Goal: Task Accomplishment & Management: Manage account settings

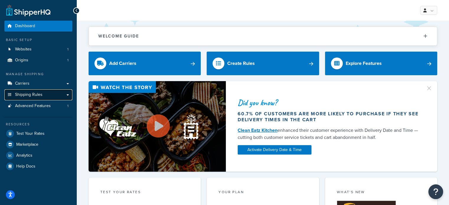
click at [48, 93] on link "Shipping Rules" at bounding box center [38, 94] width 68 height 11
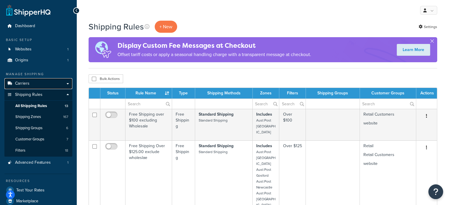
click at [43, 82] on link "Carriers" at bounding box center [38, 83] width 68 height 11
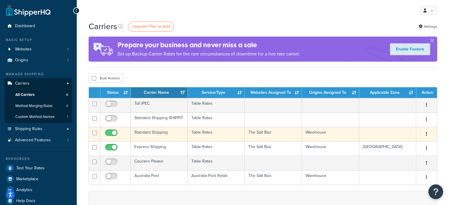
click at [170, 136] on td "Standard Shipping" at bounding box center [159, 134] width 57 height 14
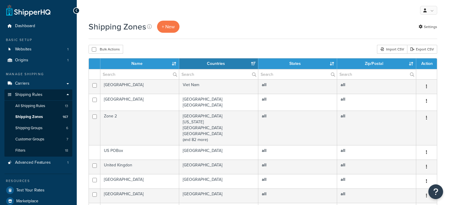
select select "15"
click at [133, 73] on input "text" at bounding box center [139, 74] width 79 height 10
type input "aust post"
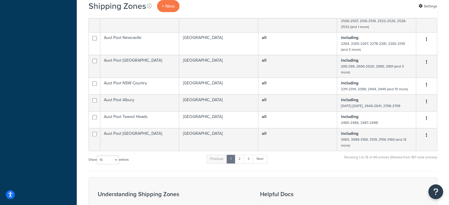
scroll to position [266, 0]
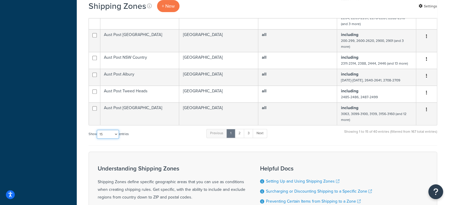
click at [111, 137] on select "10 15 25 50 100" at bounding box center [108, 134] width 22 height 9
select select "100"
click at [97, 139] on select "10 15 25 50 100" at bounding box center [108, 134] width 22 height 9
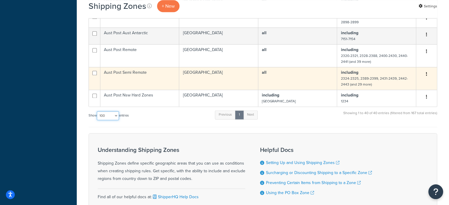
scroll to position [767, 0]
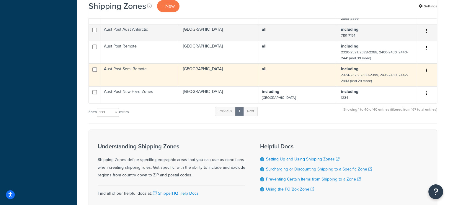
click at [150, 85] on td "Aust Post Semi Remote" at bounding box center [139, 74] width 79 height 23
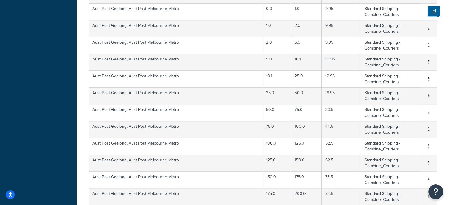
scroll to position [419, 0]
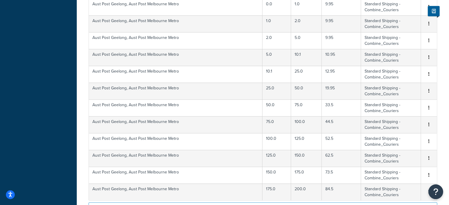
select select "1000"
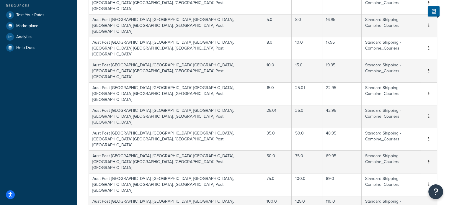
scroll to position [0, 0]
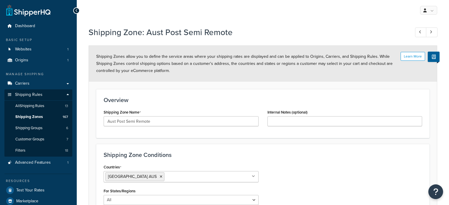
select select "including"
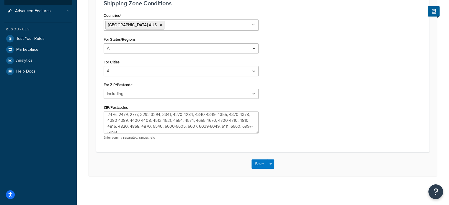
scroll to position [12, 0]
click at [260, 162] on button "Save" at bounding box center [259, 163] width 16 height 9
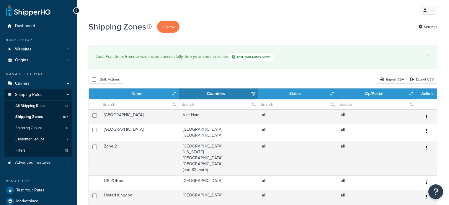
select select "15"
click at [120, 99] on input "text" at bounding box center [139, 104] width 79 height 10
type input "aust post"
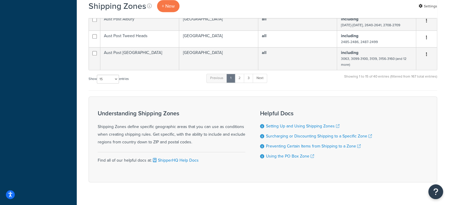
scroll to position [354, 0]
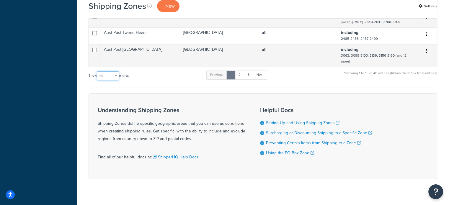
click at [112, 80] on select "10 15 25 50 100" at bounding box center [108, 75] width 22 height 9
select select "100"
click at [97, 80] on select "10 15 25 50 100" at bounding box center [108, 75] width 22 height 9
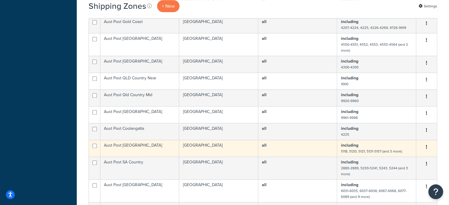
scroll to position [531, 0]
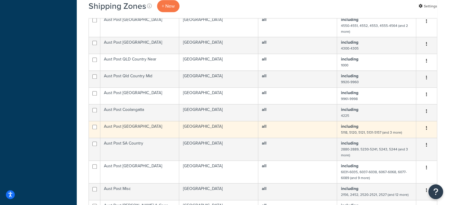
click at [148, 133] on td "Aust Post Adelaide" at bounding box center [139, 129] width 79 height 17
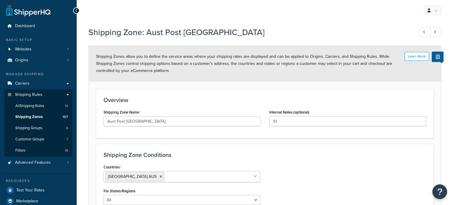
select select "including"
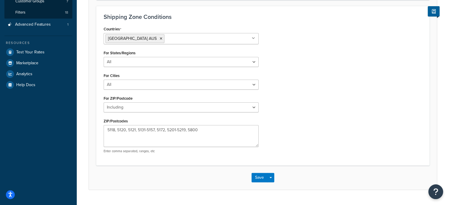
scroll to position [152, 0]
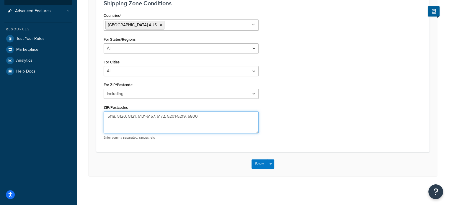
drag, startPoint x: 156, startPoint y: 115, endPoint x: 167, endPoint y: 118, distance: 11.0
click at [167, 118] on textarea "5118, 5120, 5121, 5131-5157, 5172, 5201-5219, 5800" at bounding box center [181, 123] width 155 height 22
type textarea "5118, 5120, 5121, 5131-5157, 5201-5219, 5800"
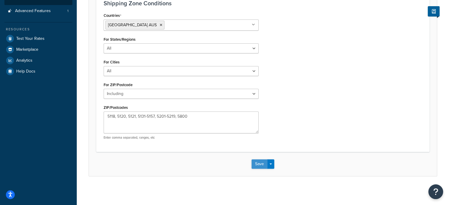
click at [262, 163] on button "Save" at bounding box center [259, 163] width 16 height 9
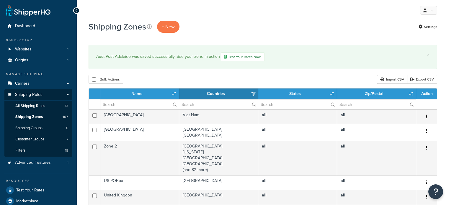
select select "15"
click at [118, 104] on input "text" at bounding box center [139, 104] width 79 height 10
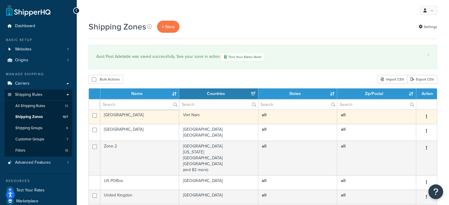
type input "aust post"
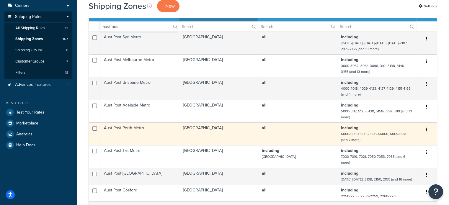
scroll to position [89, 0]
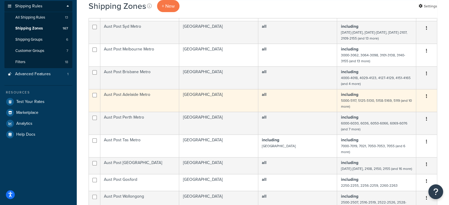
click at [141, 102] on td "Aust Post Adelaide Metro" at bounding box center [139, 100] width 79 height 23
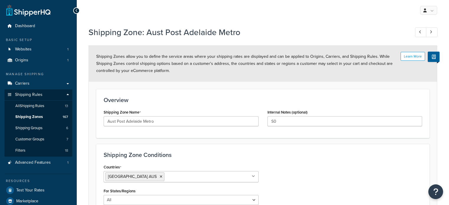
select select "including"
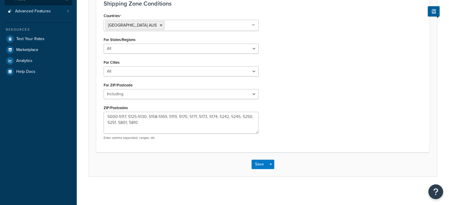
scroll to position [152, 0]
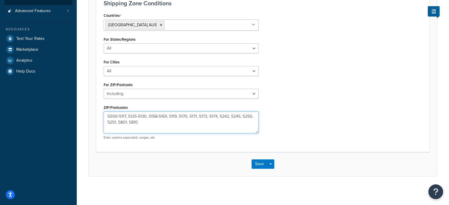
click at [199, 116] on textarea "5000-5117, 5125-5130, 5158-5169, 5119, 5170, 5171, 5173, 5174, 5242, 5245, 5250…" at bounding box center [181, 123] width 155 height 22
click at [207, 115] on textarea "5000-5117, 5125-5130, 5158-5169, 5119, 5170, 5171, 5173, 5174, 5242, 5245, 5250…" at bounding box center [181, 123] width 155 height 22
type textarea "5000-5117, 5125-5130, 5158-5169, 5119, 5170-5174, 5242, 5245, 5250, 5251, 5801,…"
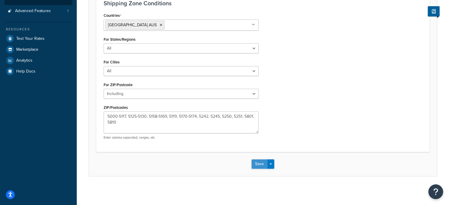
click at [258, 164] on button "Save" at bounding box center [259, 163] width 16 height 9
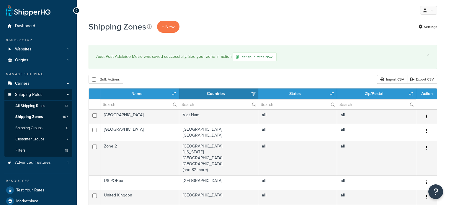
select select "15"
click at [147, 105] on input "text" at bounding box center [139, 104] width 79 height 10
type input "aust post"
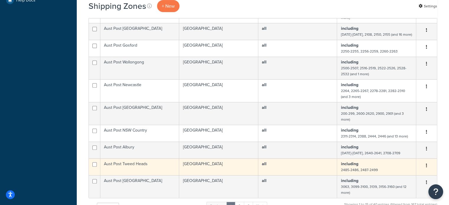
scroll to position [266, 0]
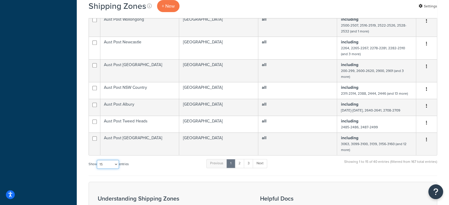
click at [115, 169] on select "10 15 25 50 100" at bounding box center [108, 164] width 22 height 9
select select "100"
click at [97, 169] on select "10 15 25 50 100" at bounding box center [108, 164] width 22 height 9
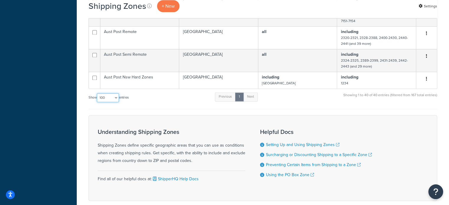
scroll to position [826, 0]
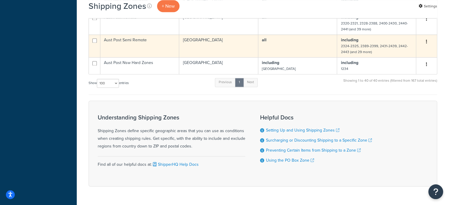
click at [147, 50] on td "Aust Post Semi Remote" at bounding box center [139, 46] width 79 height 23
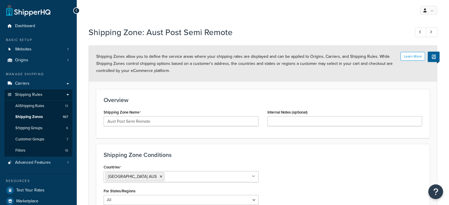
select select "including"
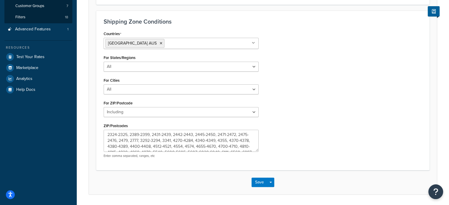
scroll to position [152, 0]
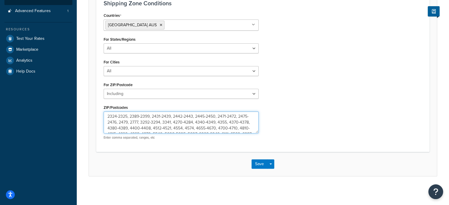
click at [182, 122] on textarea "2324-2325, 2389-2399, 2431-2439, 2442-2443, 2445-2450, 2471-2472, 2475-2476, 24…" at bounding box center [181, 123] width 155 height 22
type textarea "2324-2325, 2389-2399, 2431-2439, 2442-2443, 2445-2450, 2471-2472, 2475-2476, 24…"
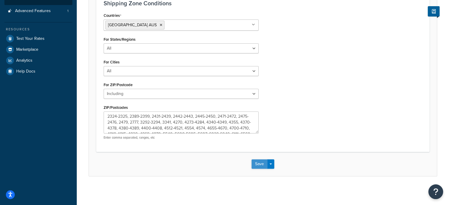
click at [261, 162] on button "Save" at bounding box center [259, 163] width 16 height 9
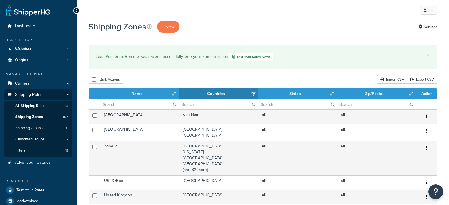
select select "15"
click at [126, 101] on input "text" at bounding box center [139, 104] width 79 height 10
type input "aust post"
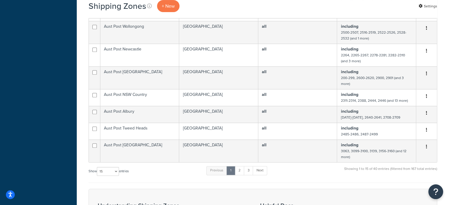
scroll to position [295, 0]
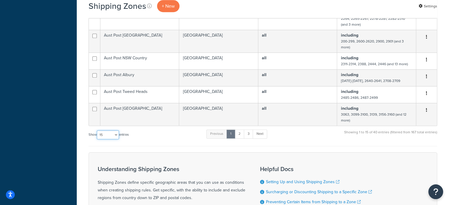
click at [105, 137] on select "10 15 25 50 100" at bounding box center [108, 134] width 22 height 9
select select "100"
click at [97, 139] on select "10 15 25 50 100" at bounding box center [108, 134] width 22 height 9
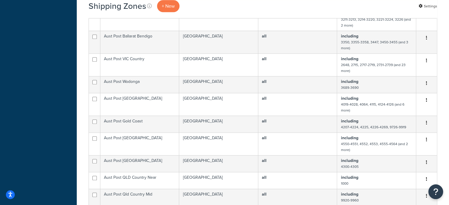
scroll to position [413, 0]
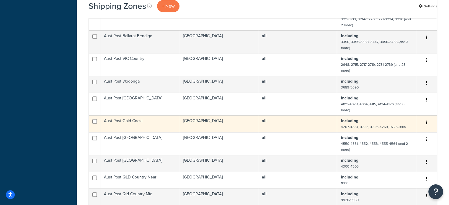
click at [165, 125] on td "Aust Post Gold Coast" at bounding box center [139, 123] width 79 height 17
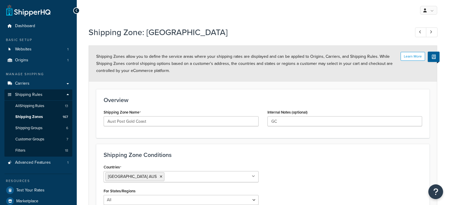
select select "including"
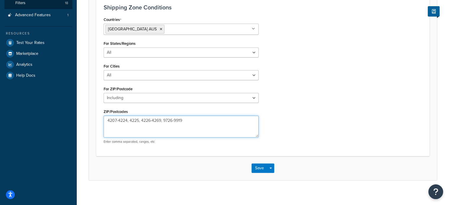
click at [163, 120] on textarea "4207-4224, 4225, 4226-4269, 9726-9919" at bounding box center [181, 127] width 155 height 22
type textarea "4207-4224, 4225, 4226-4269, 4271-4272, 9726-9919"
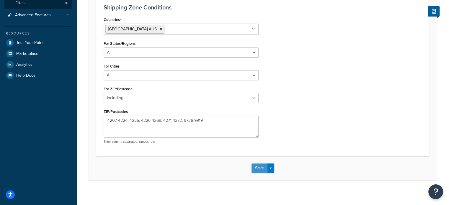
click at [258, 167] on button "Save" at bounding box center [259, 168] width 16 height 9
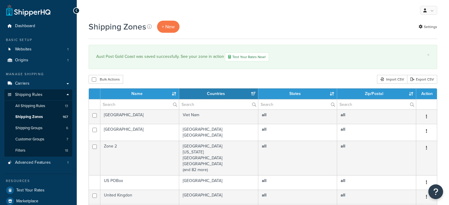
select select "15"
